Goal: Find specific page/section: Find specific page/section

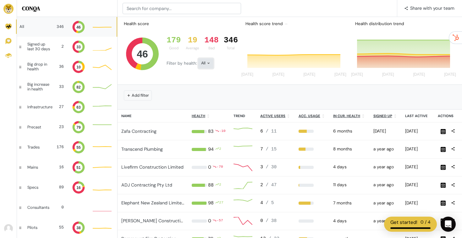
click at [208, 64] on icon at bounding box center [209, 63] width 4 height 4
click at [323, 90] on div "Add filter" at bounding box center [290, 95] width 335 height 10
click at [135, 95] on button "Add filter" at bounding box center [138, 96] width 28 height 10
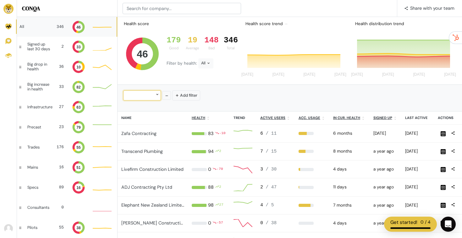
click at [146, 97] on div at bounding box center [142, 96] width 38 height 10
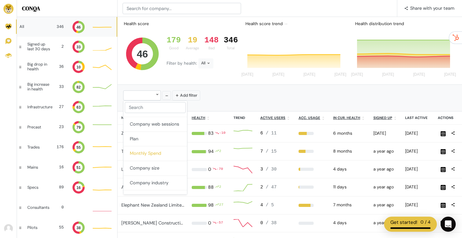
click at [149, 152] on button "Monthly Spend" at bounding box center [156, 154] width 64 height 15
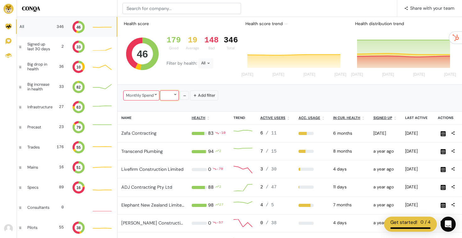
click at [169, 93] on div at bounding box center [169, 96] width 19 height 10
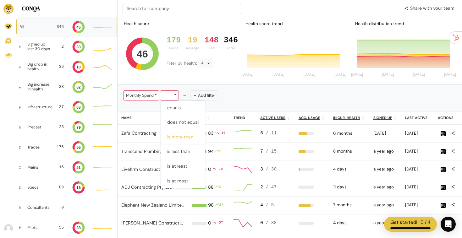
click at [181, 137] on button "is more than" at bounding box center [183, 137] width 44 height 15
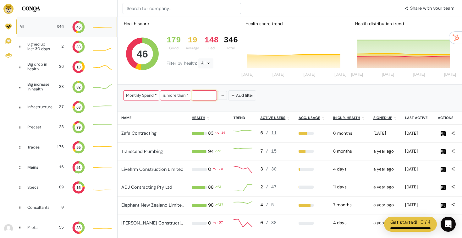
click at [198, 94] on input "number" at bounding box center [204, 96] width 25 height 10
type input "700"
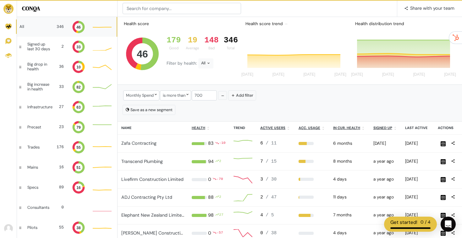
click at [302, 94] on div "Monthly Spend is more than 700 Add filter" at bounding box center [290, 96] width 335 height 13
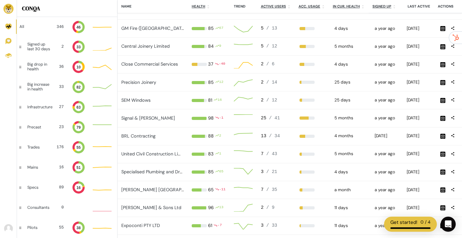
scroll to position [456, 0]
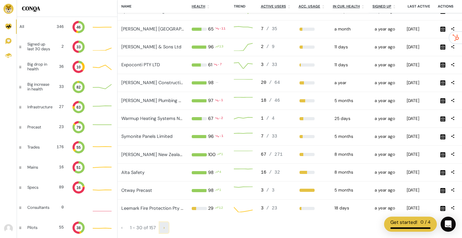
click at [164, 228] on span "›" at bounding box center [164, 228] width 1 height 6
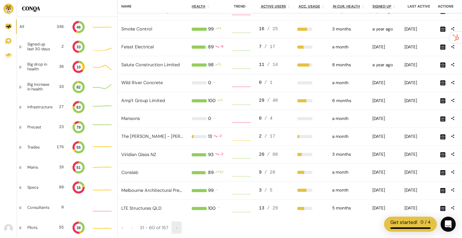
scroll to position [0, 0]
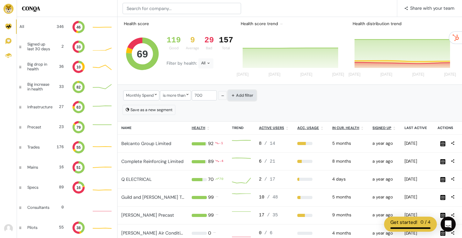
click at [243, 98] on button "Add filter" at bounding box center [242, 96] width 28 height 10
click at [255, 99] on div at bounding box center [261, 96] width 38 height 10
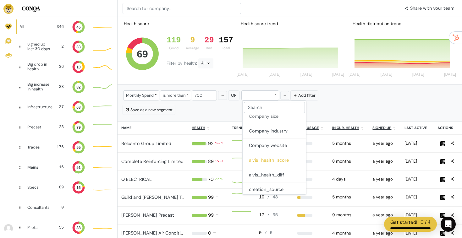
click at [271, 163] on button "alvis_health_score" at bounding box center [275, 161] width 64 height 15
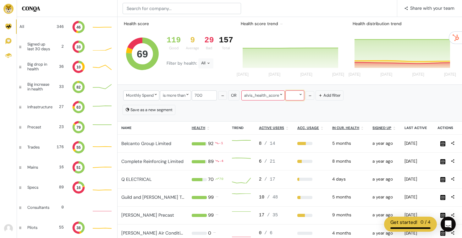
click at [301, 92] on icon at bounding box center [301, 94] width 4 height 4
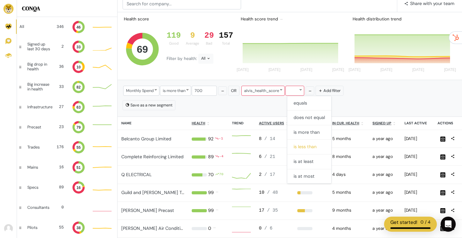
click at [308, 149] on button "is less than" at bounding box center [310, 147] width 44 height 15
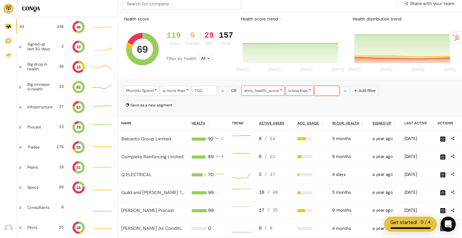
click at [328, 88] on input "number" at bounding box center [327, 91] width 25 height 10
type input "50"
click at [417, 92] on div "Monthly Spend is more than 700 Or alvis_health_score is less than 50 Add filter" at bounding box center [290, 91] width 335 height 13
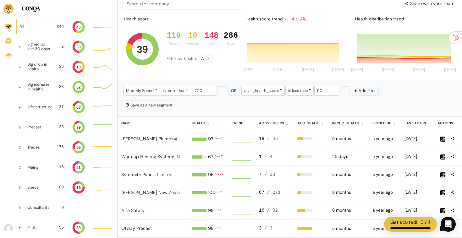
scroll to position [8, 19]
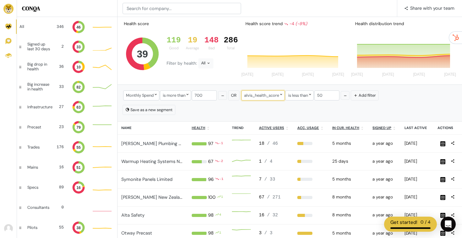
click at [277, 100] on div "alvis_health_score" at bounding box center [263, 96] width 43 height 10
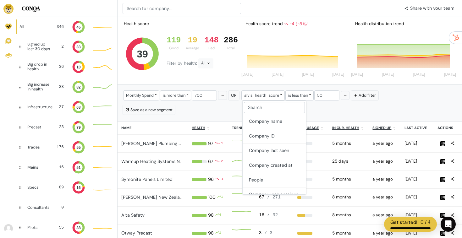
click at [351, 109] on div "Save as a new segment" at bounding box center [290, 110] width 335 height 10
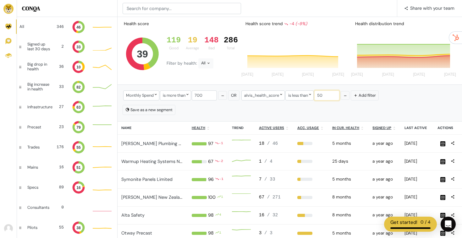
click at [327, 97] on input "50" at bounding box center [327, 96] width 25 height 10
type input "51"
type input "50"
click at [260, 92] on div "alvis_health_score" at bounding box center [263, 96] width 43 height 10
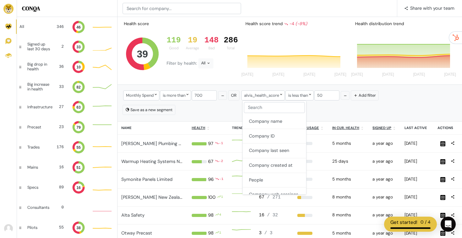
click at [341, 110] on div "Save as a new segment" at bounding box center [290, 110] width 335 height 10
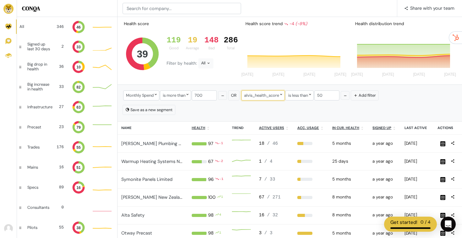
click at [267, 96] on div "alvis_health_score" at bounding box center [263, 96] width 43 height 10
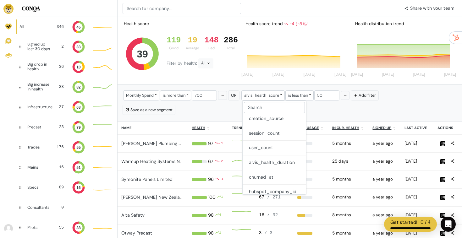
click at [332, 113] on div "Save as a new segment" at bounding box center [290, 110] width 335 height 10
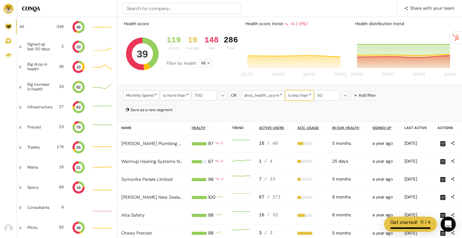
click at [301, 91] on div "is less than" at bounding box center [300, 96] width 28 height 10
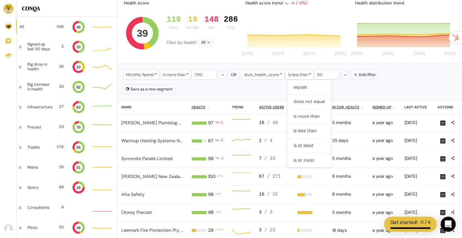
click at [349, 90] on div "Save as a new segment" at bounding box center [290, 89] width 335 height 10
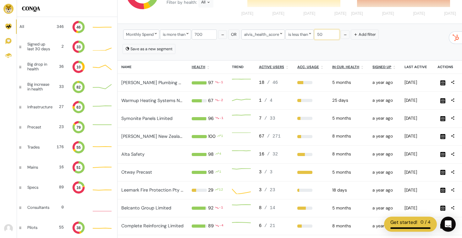
click at [326, 32] on input "50" at bounding box center [327, 35] width 25 height 10
click at [307, 34] on div "is less than" at bounding box center [300, 35] width 28 height 10
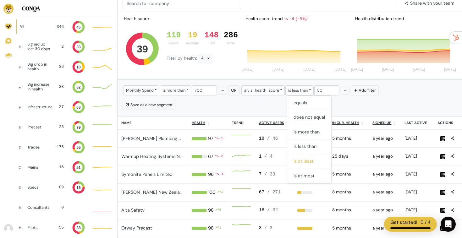
click at [306, 166] on button "is at least" at bounding box center [310, 161] width 44 height 15
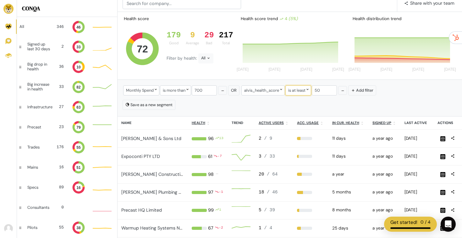
click at [299, 91] on div "is at least" at bounding box center [299, 91] width 26 height 10
click at [304, 175] on button "is at most" at bounding box center [310, 176] width 44 height 14
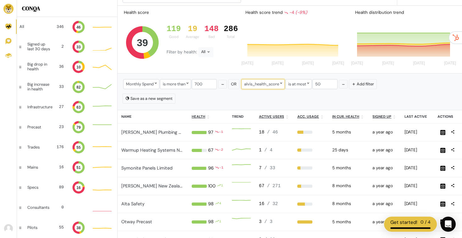
click at [269, 87] on div "alvis_health_score" at bounding box center [263, 84] width 43 height 10
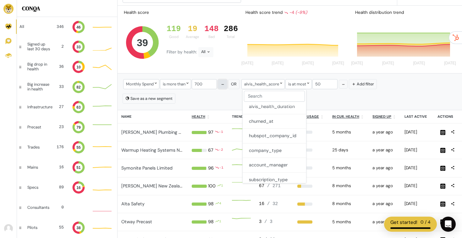
click at [224, 85] on icon "button" at bounding box center [223, 84] width 4 height 4
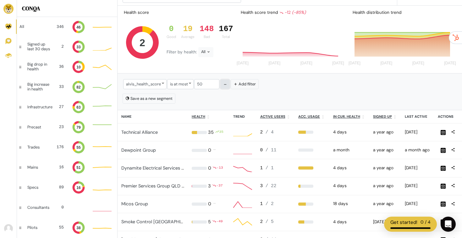
click at [227, 86] on icon "button" at bounding box center [225, 84] width 4 height 4
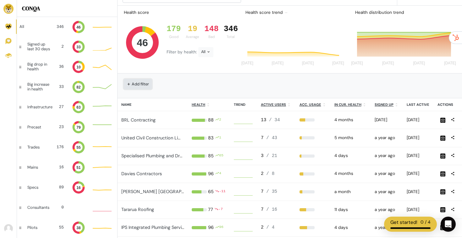
click at [135, 83] on button "Add filter" at bounding box center [138, 84] width 28 height 10
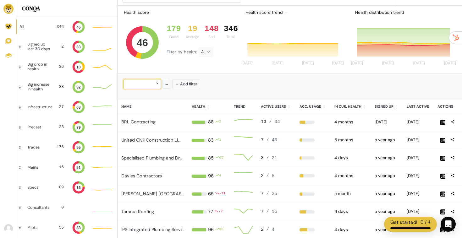
click at [142, 83] on div at bounding box center [142, 84] width 38 height 10
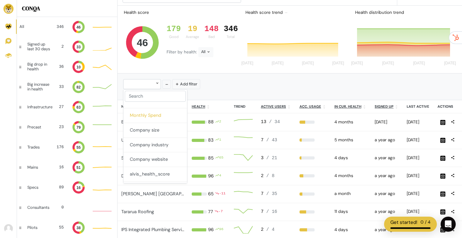
click at [159, 111] on button "Monthly Spend" at bounding box center [156, 116] width 64 height 15
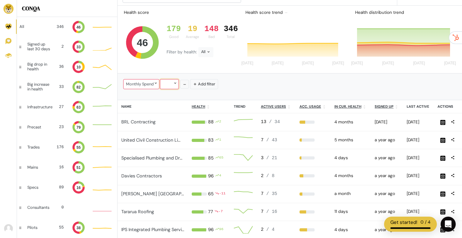
click at [166, 87] on div at bounding box center [169, 84] width 19 height 10
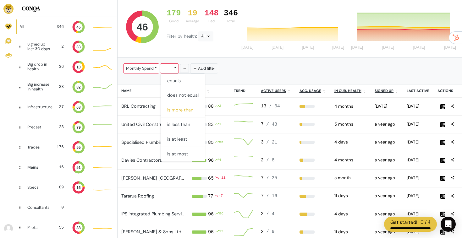
click at [183, 111] on button "is more than" at bounding box center [183, 110] width 44 height 15
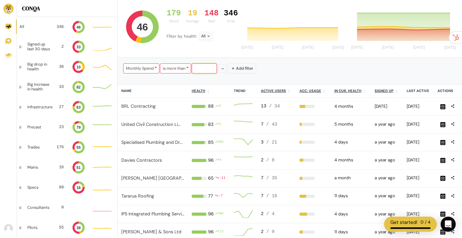
click at [204, 64] on input "number" at bounding box center [204, 69] width 25 height 10
type input "700"
click at [270, 64] on div "Monthly Spend is more than 700 Add filter" at bounding box center [290, 69] width 335 height 13
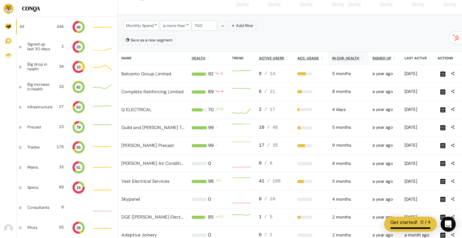
click at [343, 58] on u "In cur. health" at bounding box center [346, 58] width 27 height 4
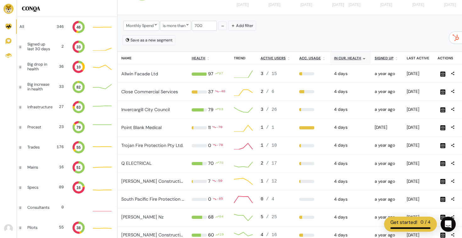
click at [343, 59] on u "In cur. health" at bounding box center [347, 58] width 27 height 4
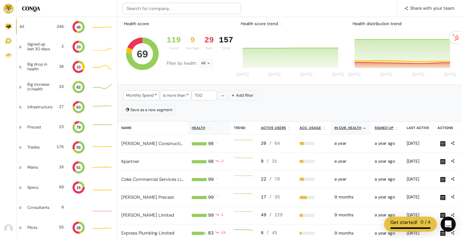
click at [201, 129] on u "Health" at bounding box center [199, 128] width 14 height 4
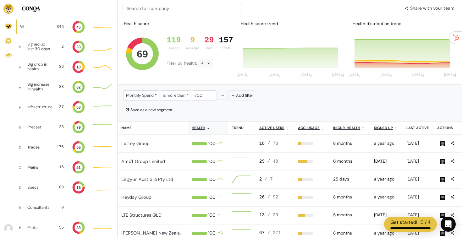
click at [201, 129] on u "Health" at bounding box center [199, 128] width 14 height 4
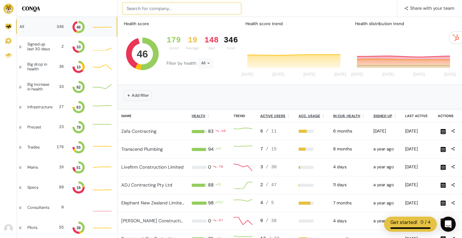
click at [152, 7] on input at bounding box center [182, 8] width 119 height 11
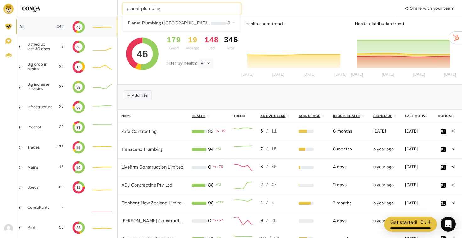
type input "planet plumbing"
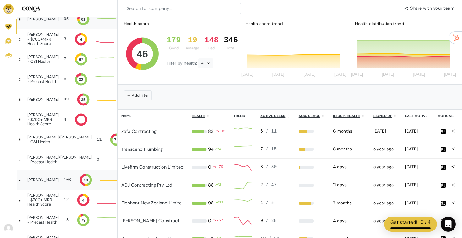
click at [64, 182] on div "103" at bounding box center [67, 180] width 7 height 6
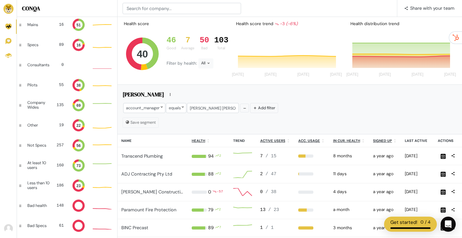
scroll to position [70, 0]
